Goal: Transaction & Acquisition: Purchase product/service

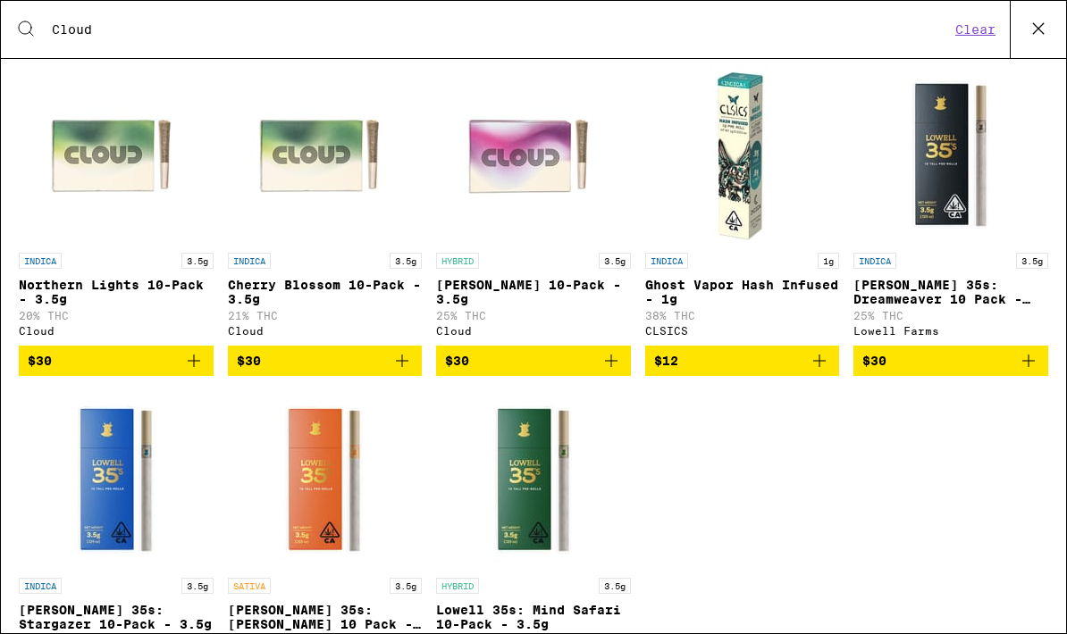
scroll to position [1897, 0]
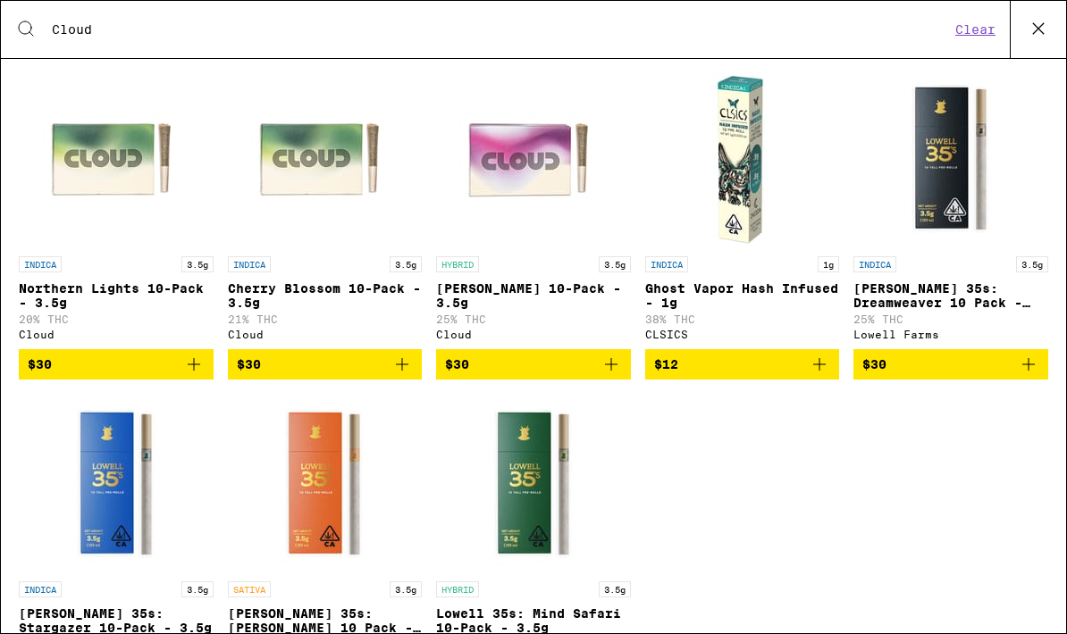
type input "Cloud"
click at [120, 375] on span "$30" at bounding box center [116, 364] width 177 height 21
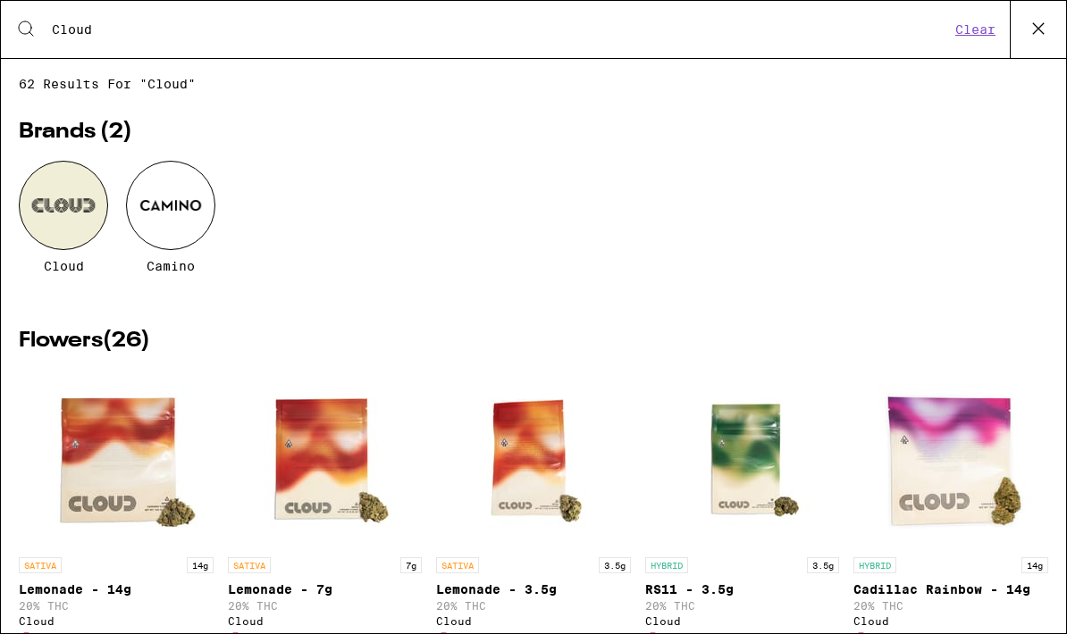
scroll to position [0, 0]
click at [1037, 27] on icon at bounding box center [1038, 28] width 27 height 27
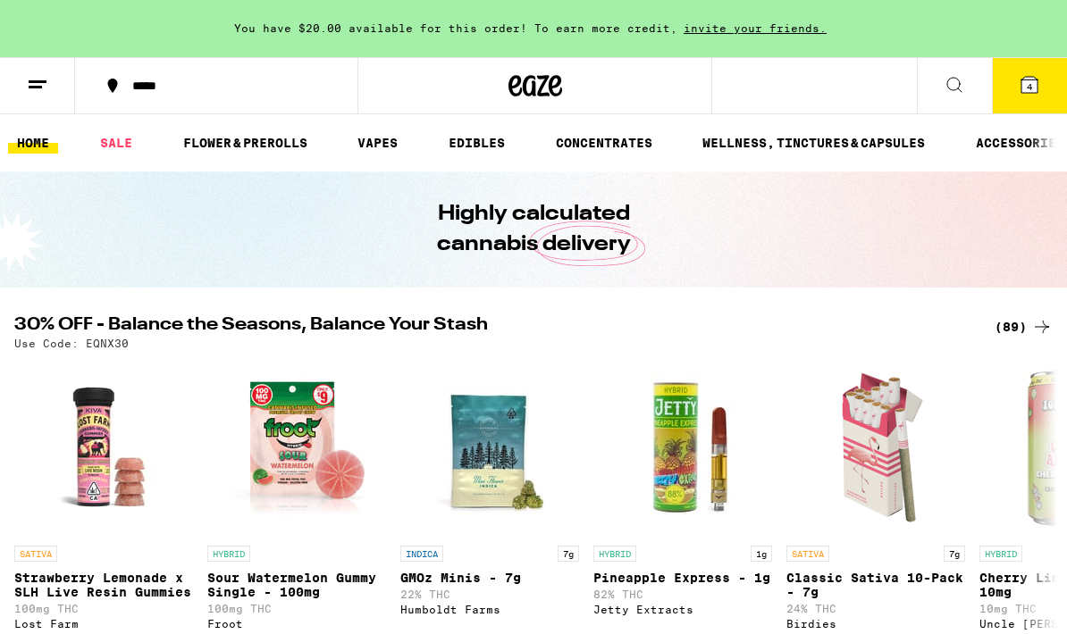
click at [1030, 99] on button "4" at bounding box center [1029, 85] width 75 height 55
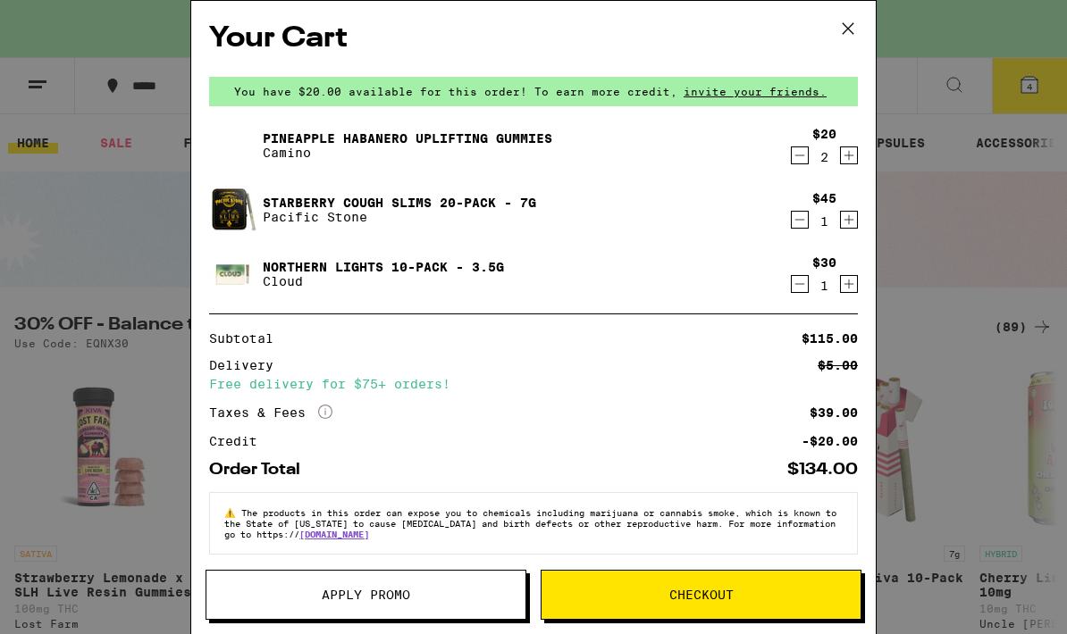
click at [801, 216] on icon "Decrement" at bounding box center [800, 219] width 16 height 21
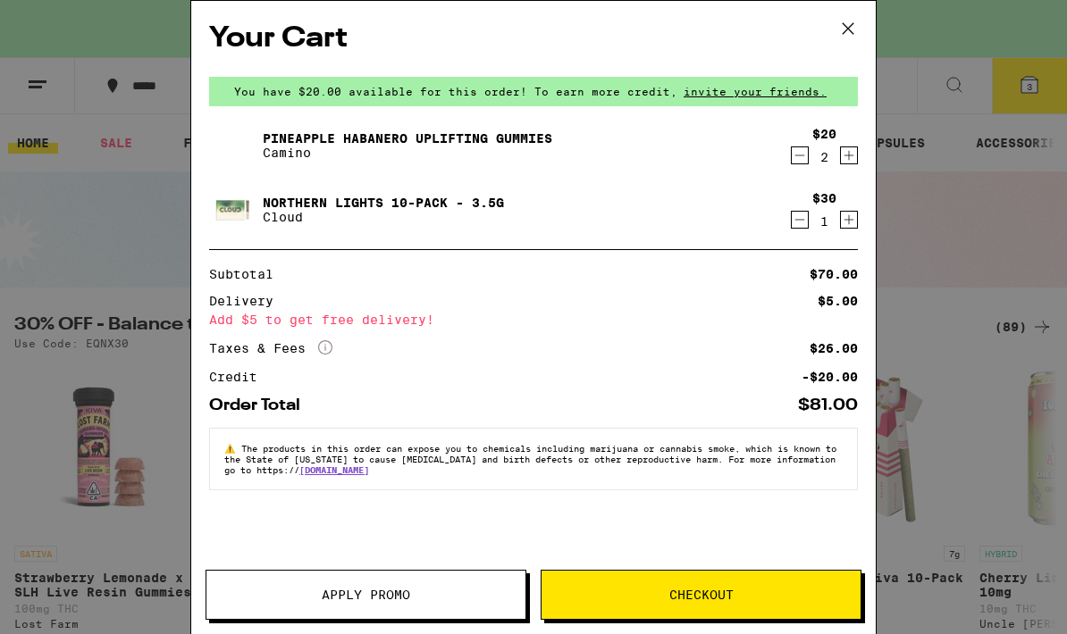
click at [800, 161] on icon "Decrement" at bounding box center [800, 155] width 16 height 21
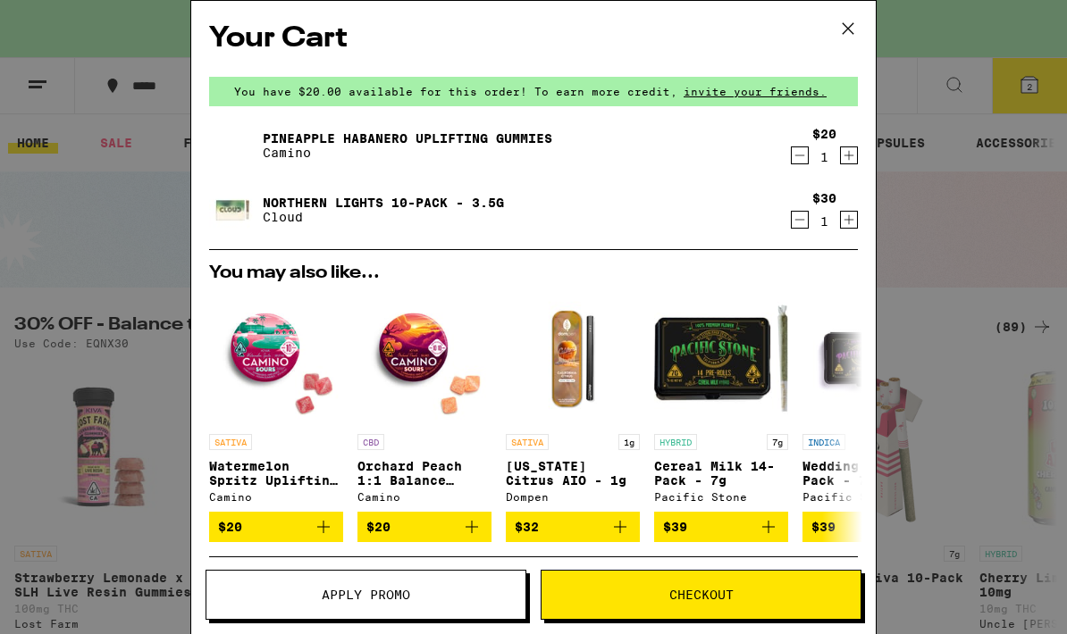
click at [728, 599] on span "Checkout" at bounding box center [701, 595] width 64 height 13
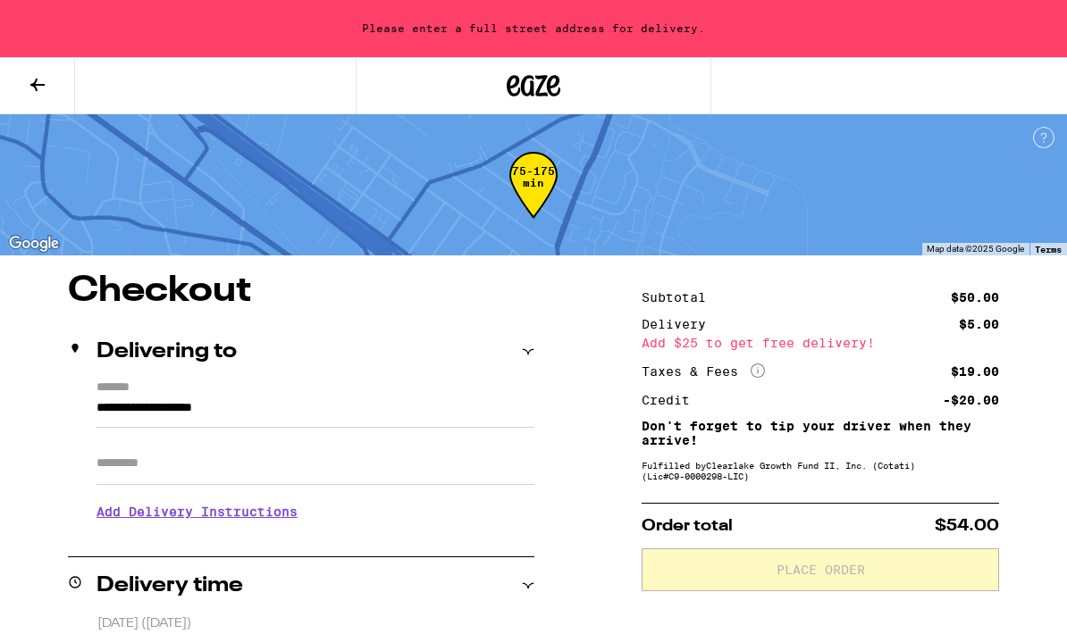
click at [301, 398] on input "**********" at bounding box center [315, 413] width 438 height 30
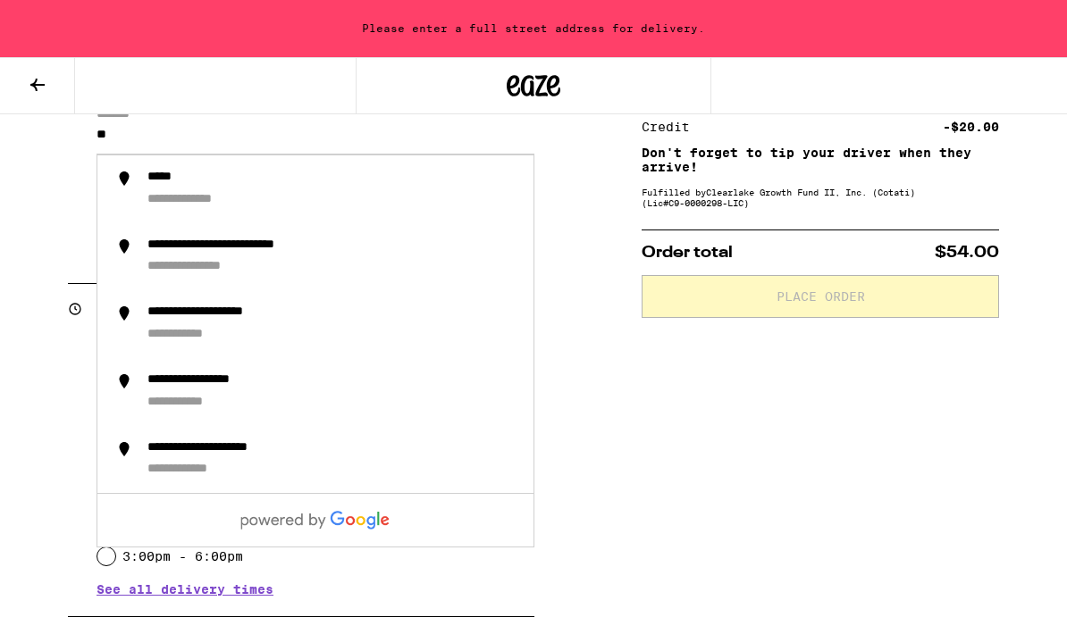
type input "*"
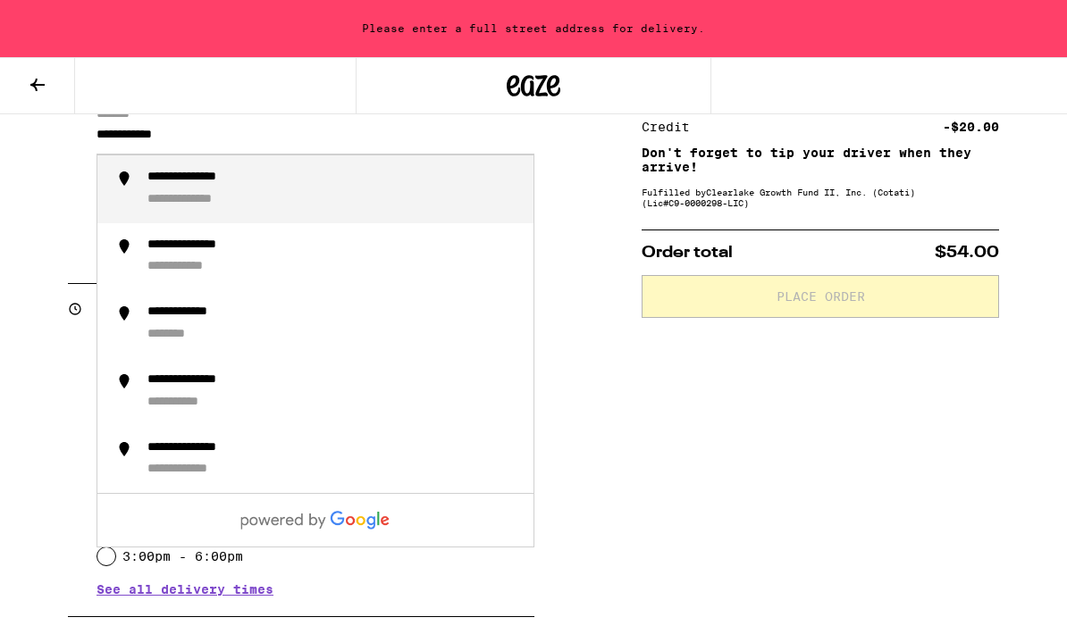
click at [207, 179] on div "**********" at bounding box center [208, 178] width 122 height 17
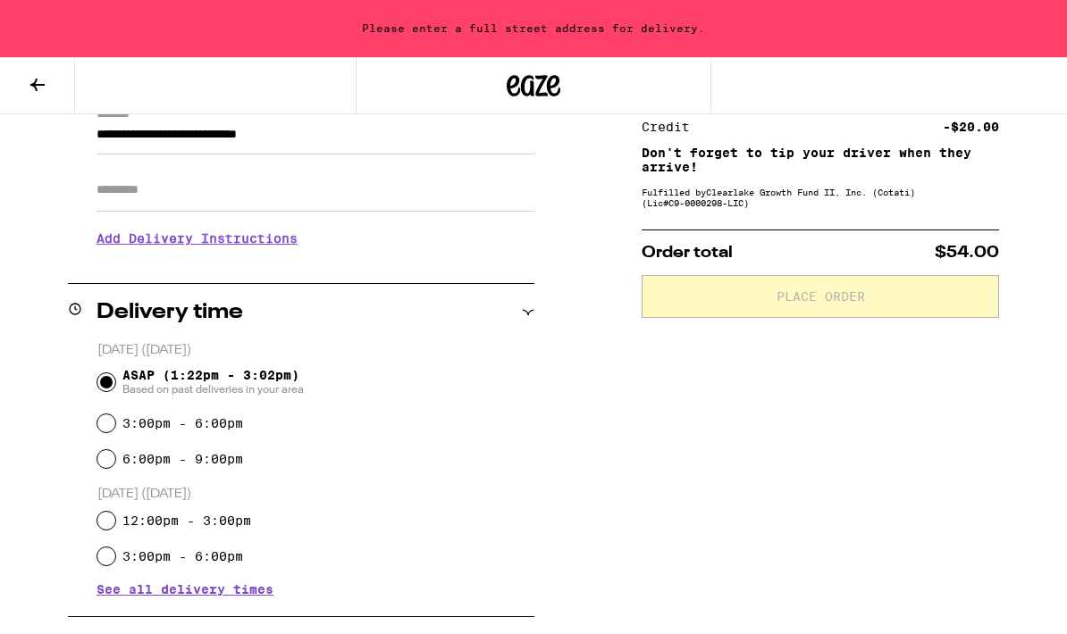
type input "**********"
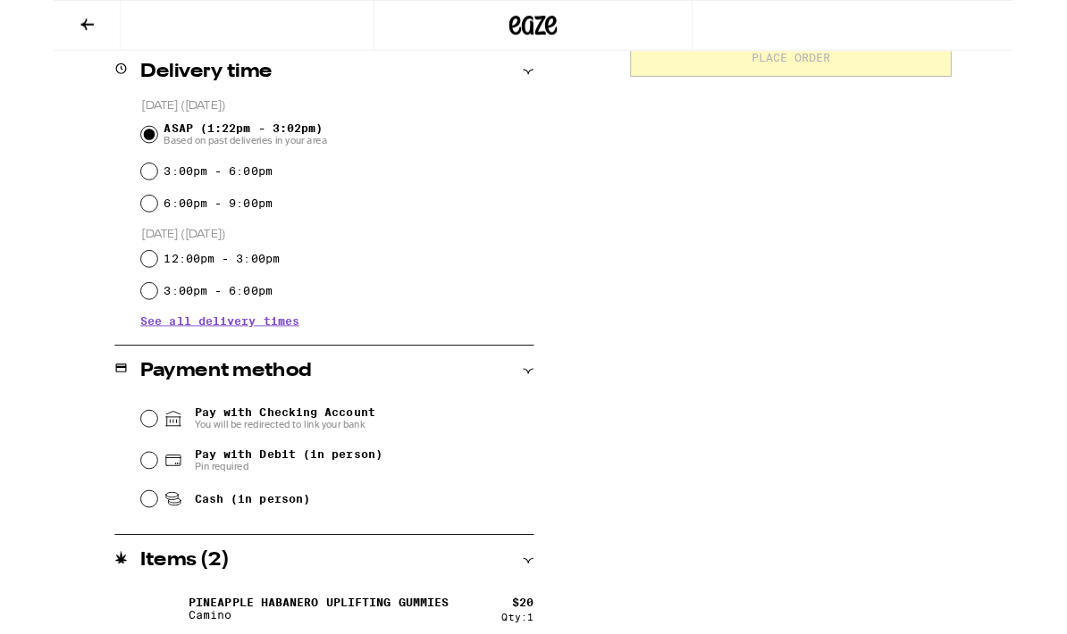
scroll to position [455, 0]
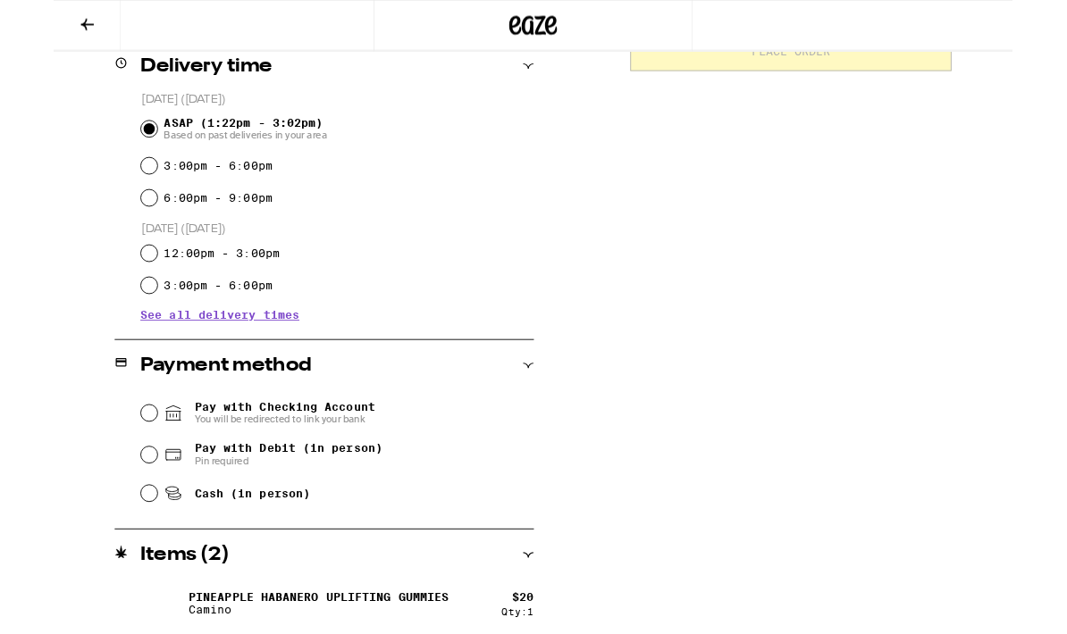
click at [220, 550] on span "Cash (in person)" at bounding box center [220, 549] width 129 height 14
click at [115, 550] on input "Cash (in person)" at bounding box center [106, 550] width 18 height 18
radio input "true"
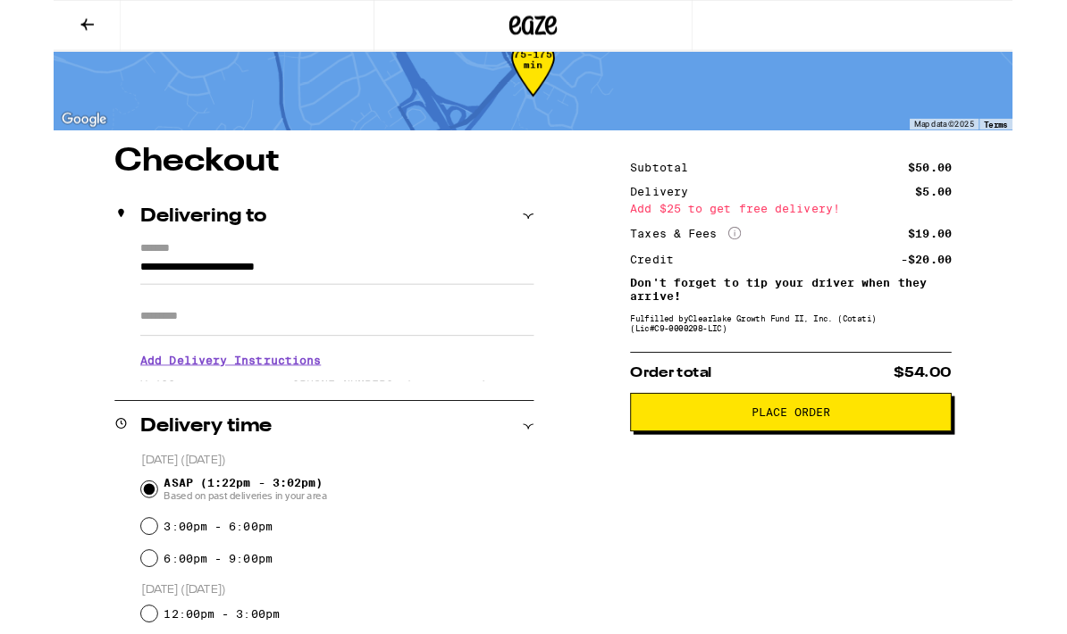
scroll to position [55, 0]
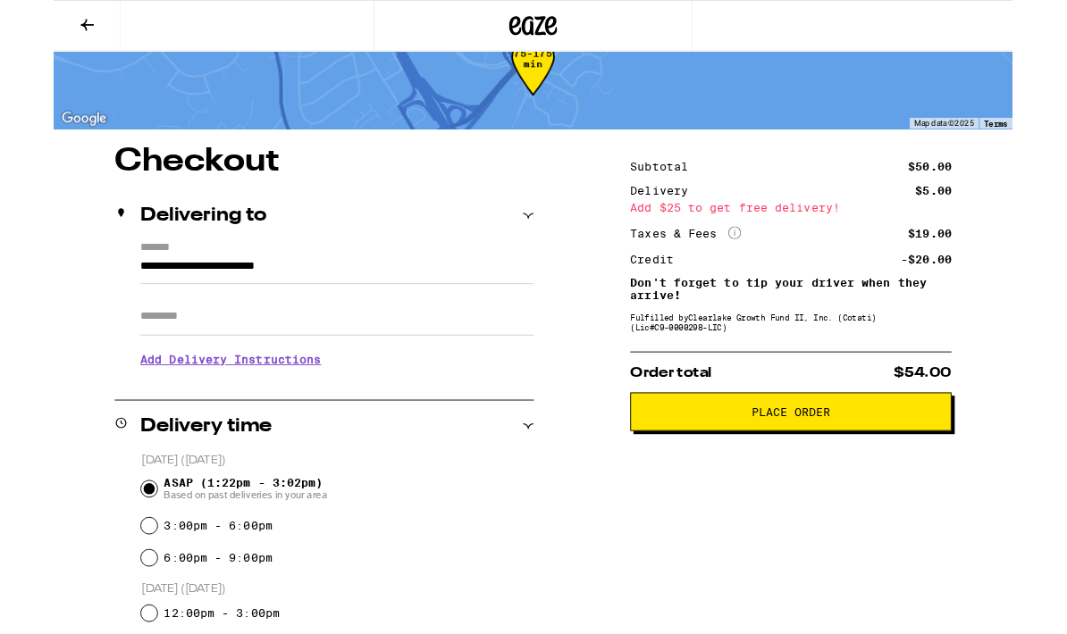
click at [893, 465] on span "Place Order" at bounding box center [820, 458] width 327 height 13
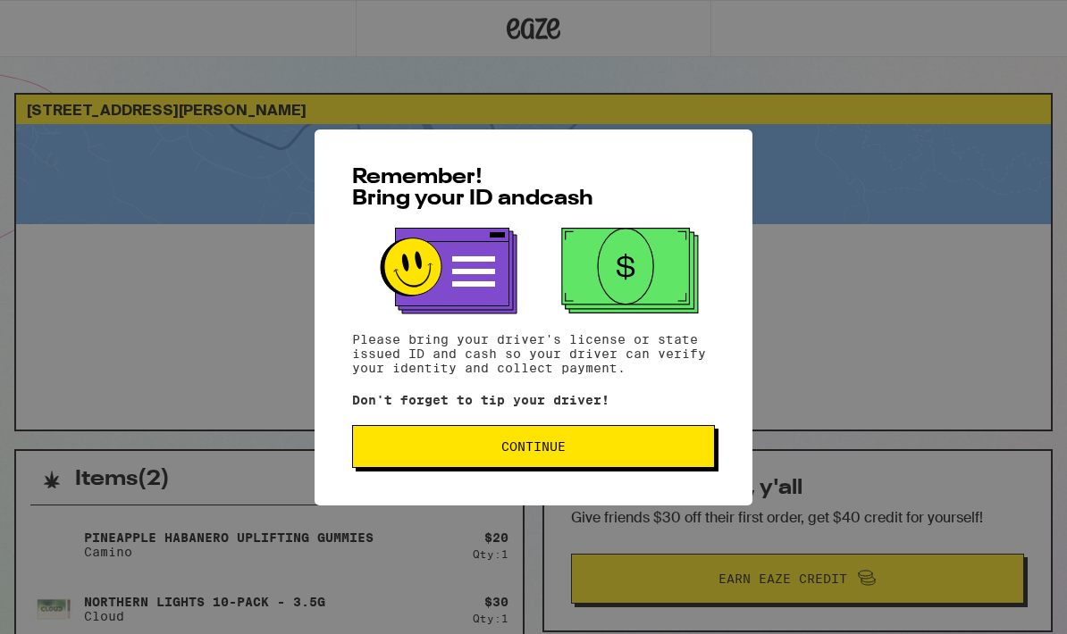
click at [449, 461] on button "Continue" at bounding box center [533, 446] width 363 height 43
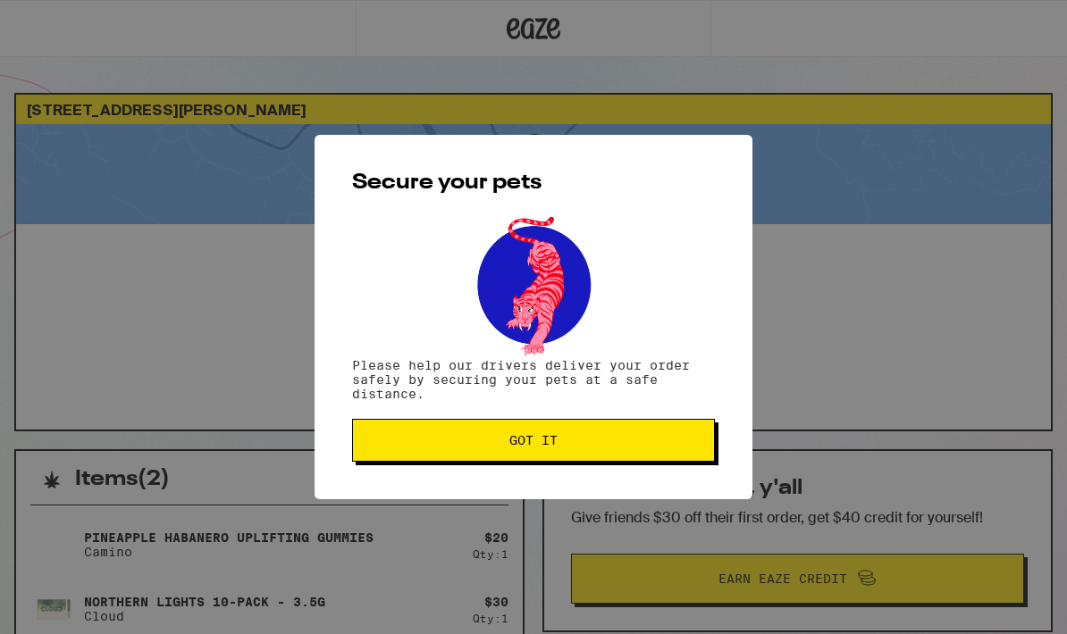
click at [448, 461] on button "Got it" at bounding box center [533, 440] width 363 height 43
